Goal: Task Accomplishment & Management: Manage account settings

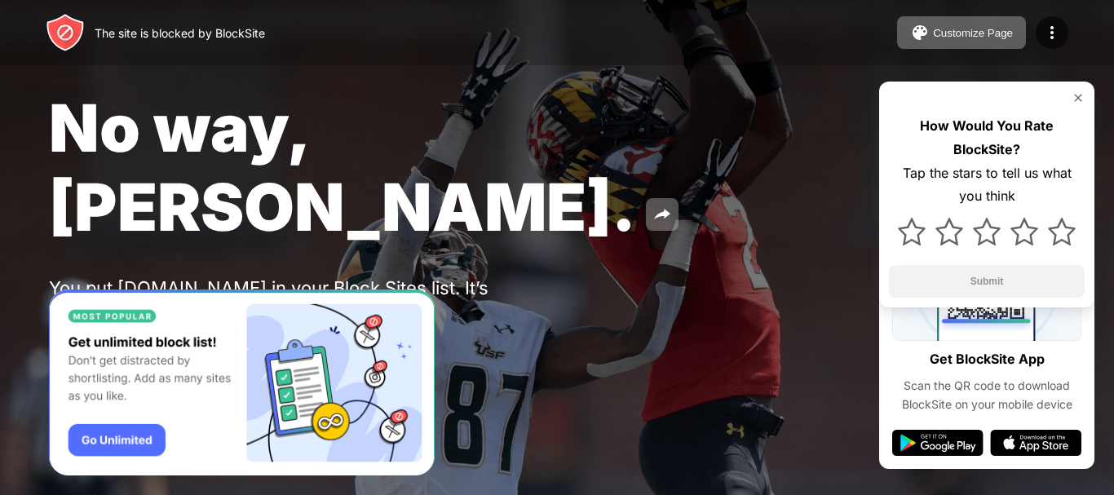
click at [1076, 98] on img at bounding box center [1078, 97] width 13 height 13
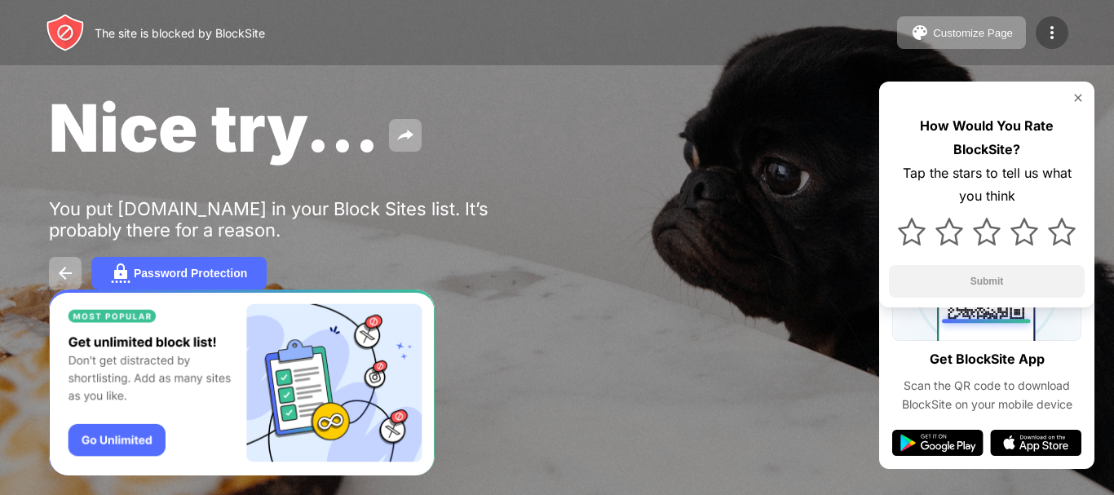
click at [1059, 30] on img at bounding box center [1052, 33] width 20 height 20
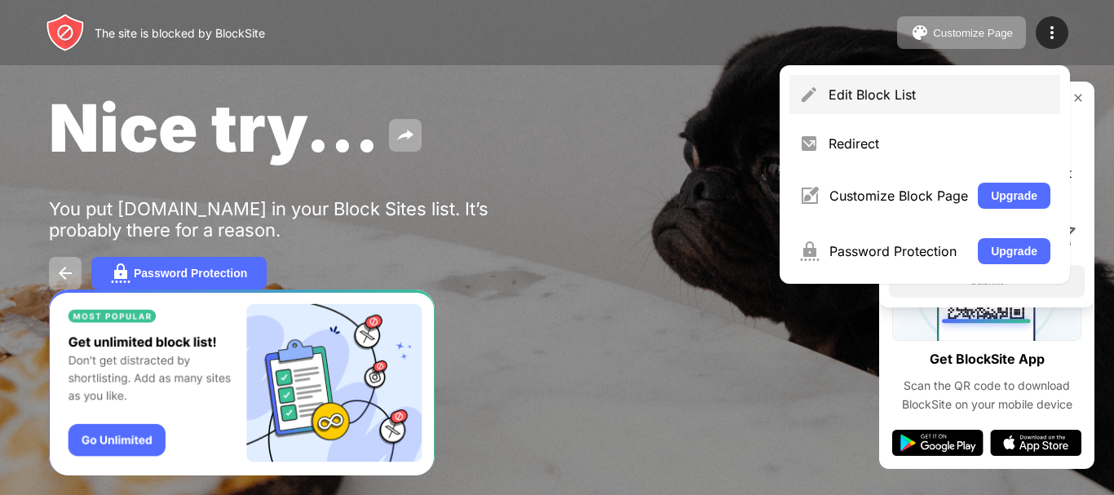
click at [888, 97] on div "Edit Block List" at bounding box center [940, 94] width 222 height 16
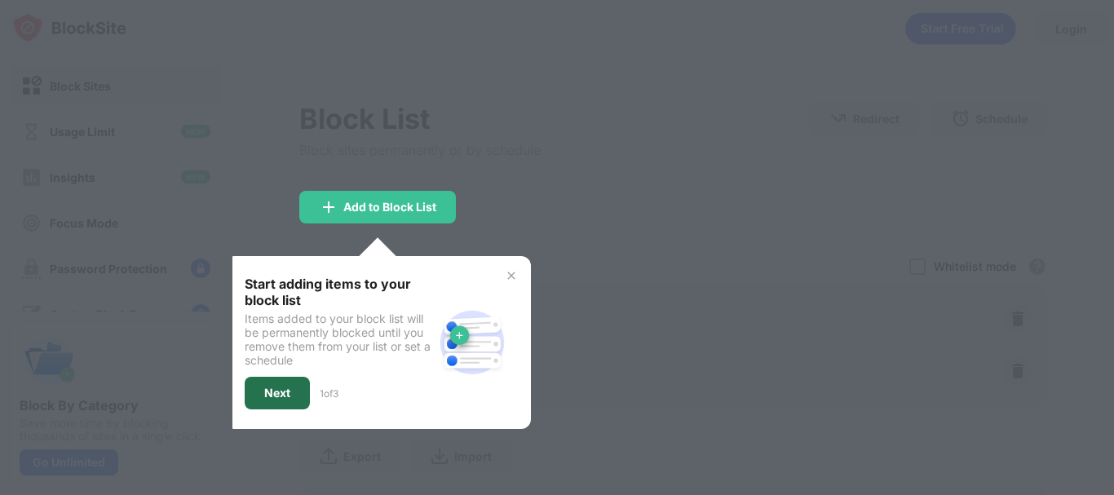
click at [285, 380] on div "Next" at bounding box center [277, 393] width 65 height 33
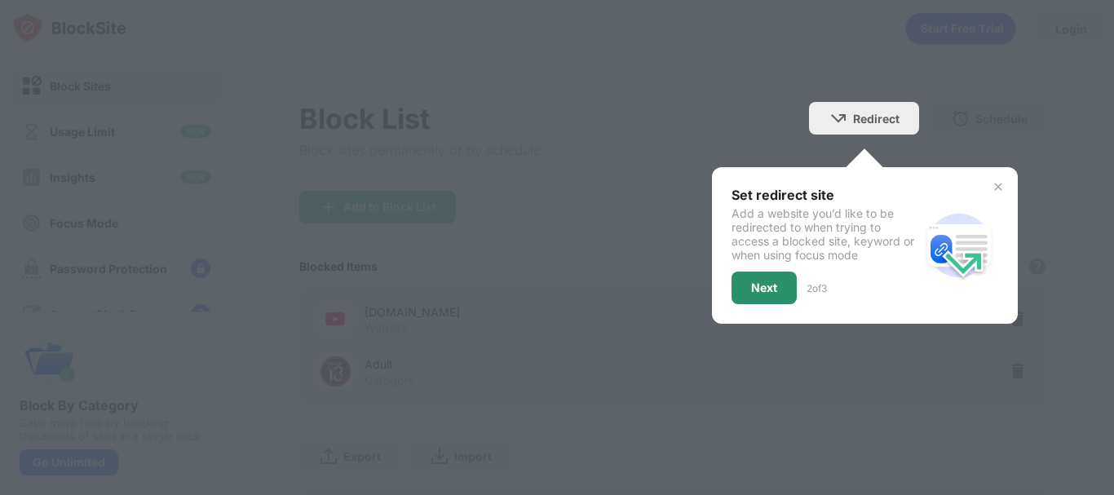
click at [754, 288] on div "Next" at bounding box center [764, 287] width 26 height 13
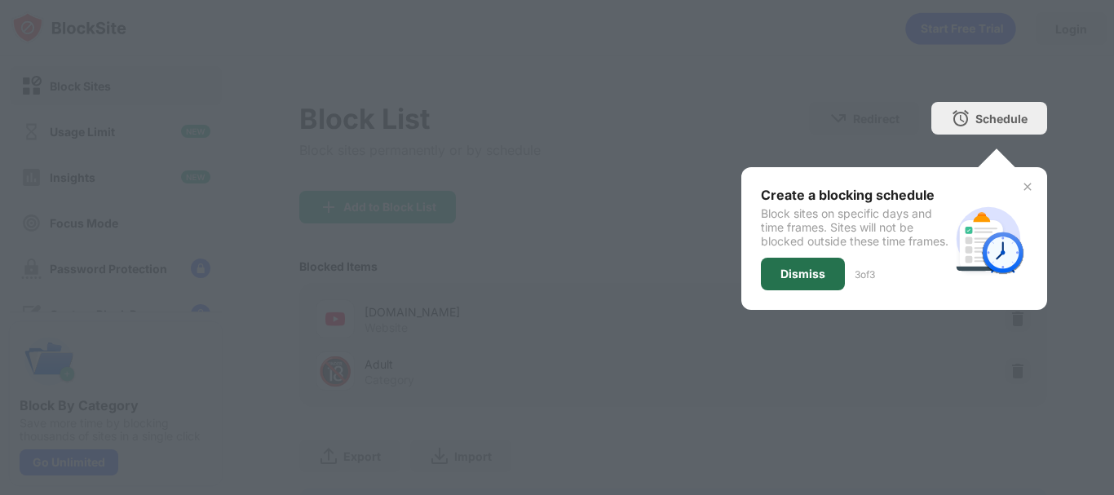
click at [785, 281] on div "Dismiss" at bounding box center [802, 273] width 45 height 13
click at [785, 285] on div "youtube.com Website 🔞 Adult Category" at bounding box center [673, 345] width 748 height 124
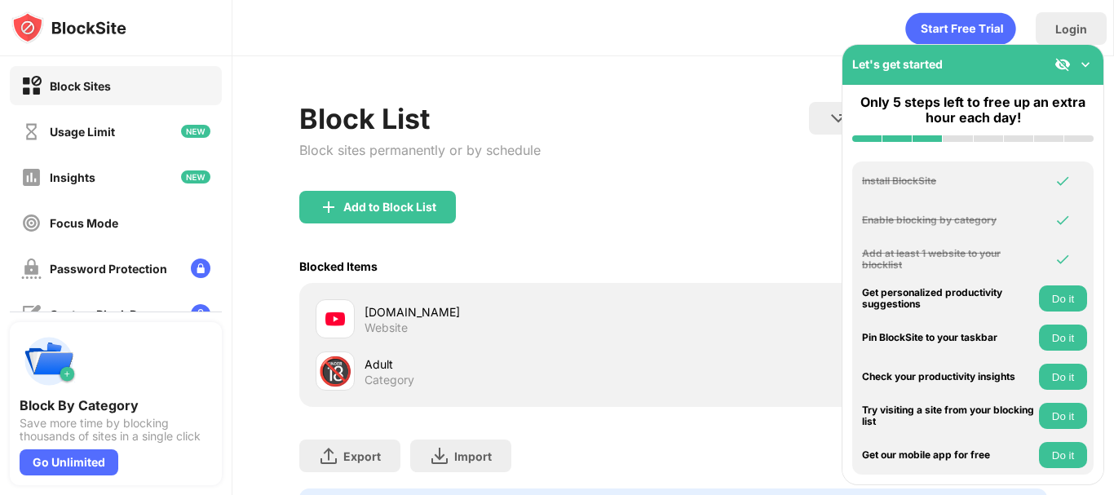
drag, startPoint x: 683, startPoint y: 250, endPoint x: 456, endPoint y: 252, distance: 226.7
click at [681, 250] on div "Blocked Items Whitelist mode Block all websites except for those in your whitel…" at bounding box center [673, 266] width 748 height 33
click at [431, 315] on div "youtube.com" at bounding box center [519, 311] width 309 height 17
click at [428, 316] on div "youtube.com" at bounding box center [519, 311] width 309 height 17
click at [1085, 64] on img at bounding box center [1085, 64] width 16 height 16
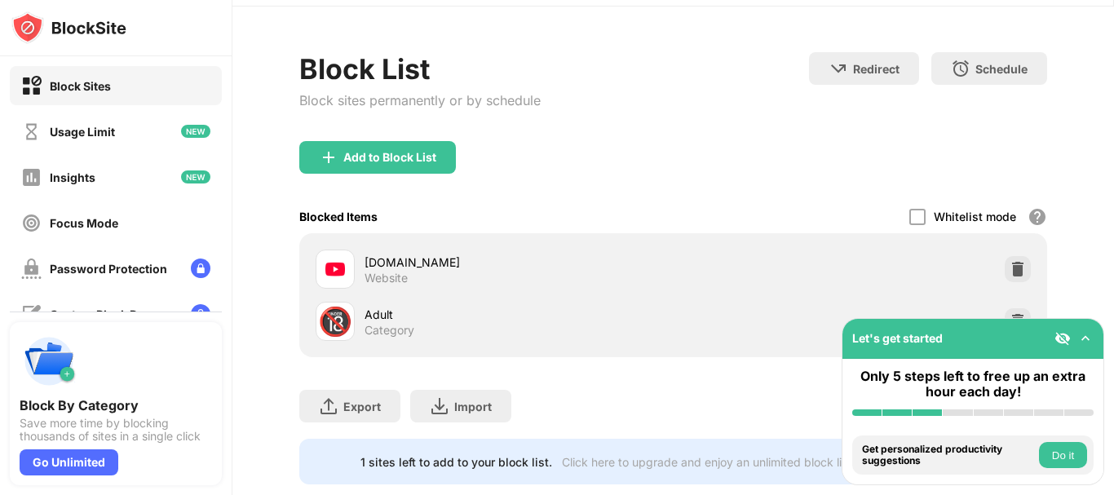
scroll to position [64, 0]
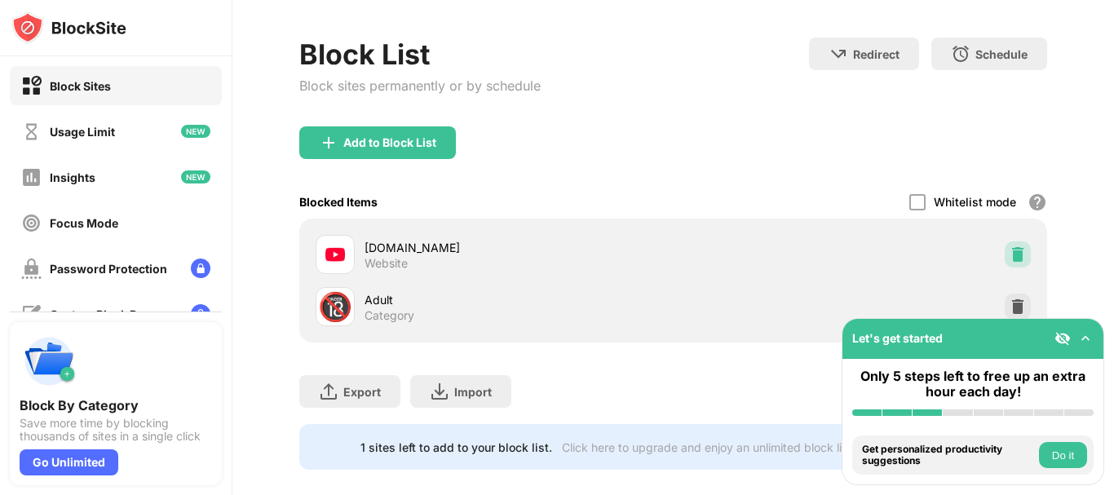
click at [1010, 257] on img at bounding box center [1018, 254] width 16 height 16
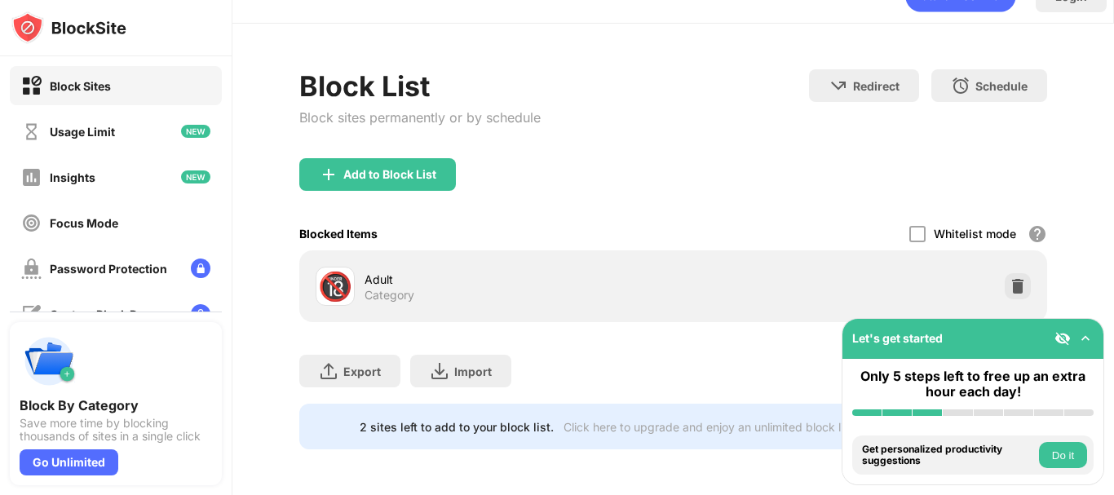
scroll to position [45, 0]
